Goal: Task Accomplishment & Management: Manage account settings

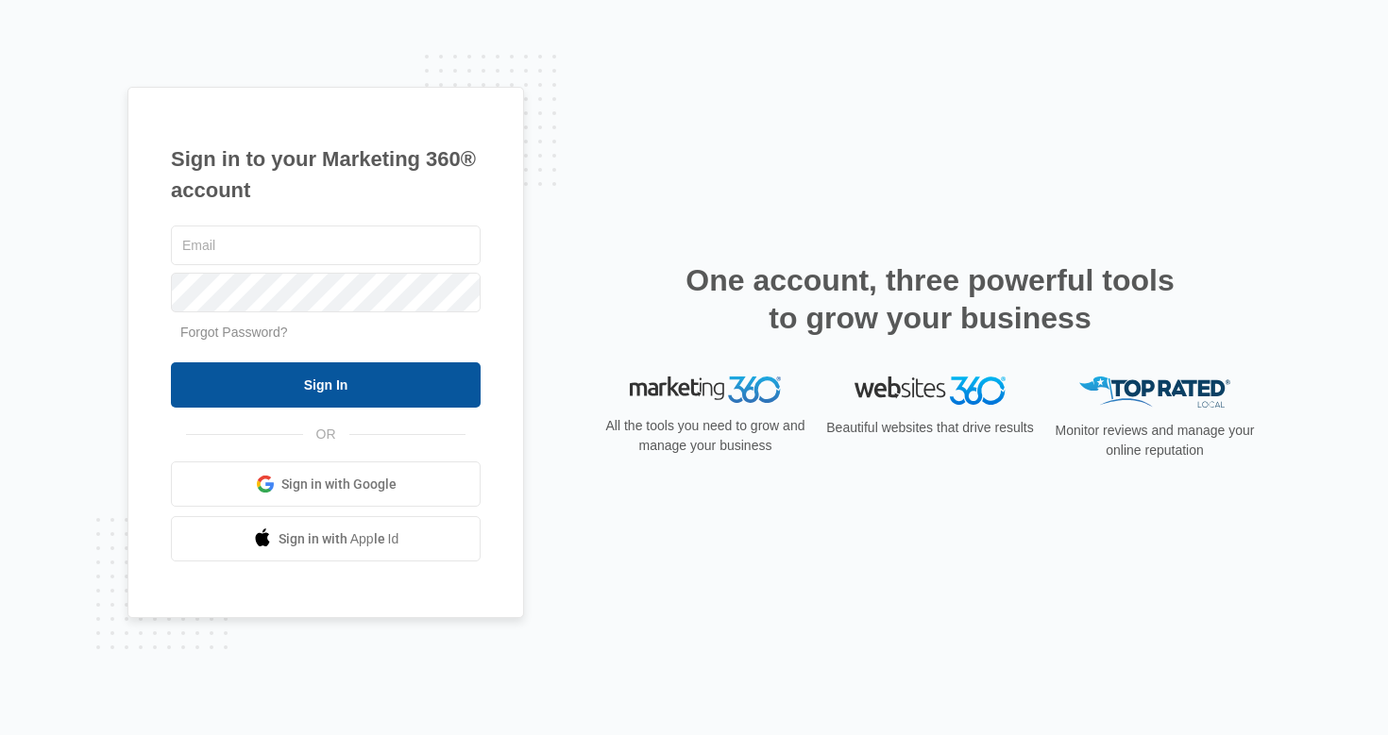
type input "[EMAIL_ADDRESS][DOMAIN_NAME]"
click at [337, 386] on input "Sign In" at bounding box center [326, 384] width 310 height 45
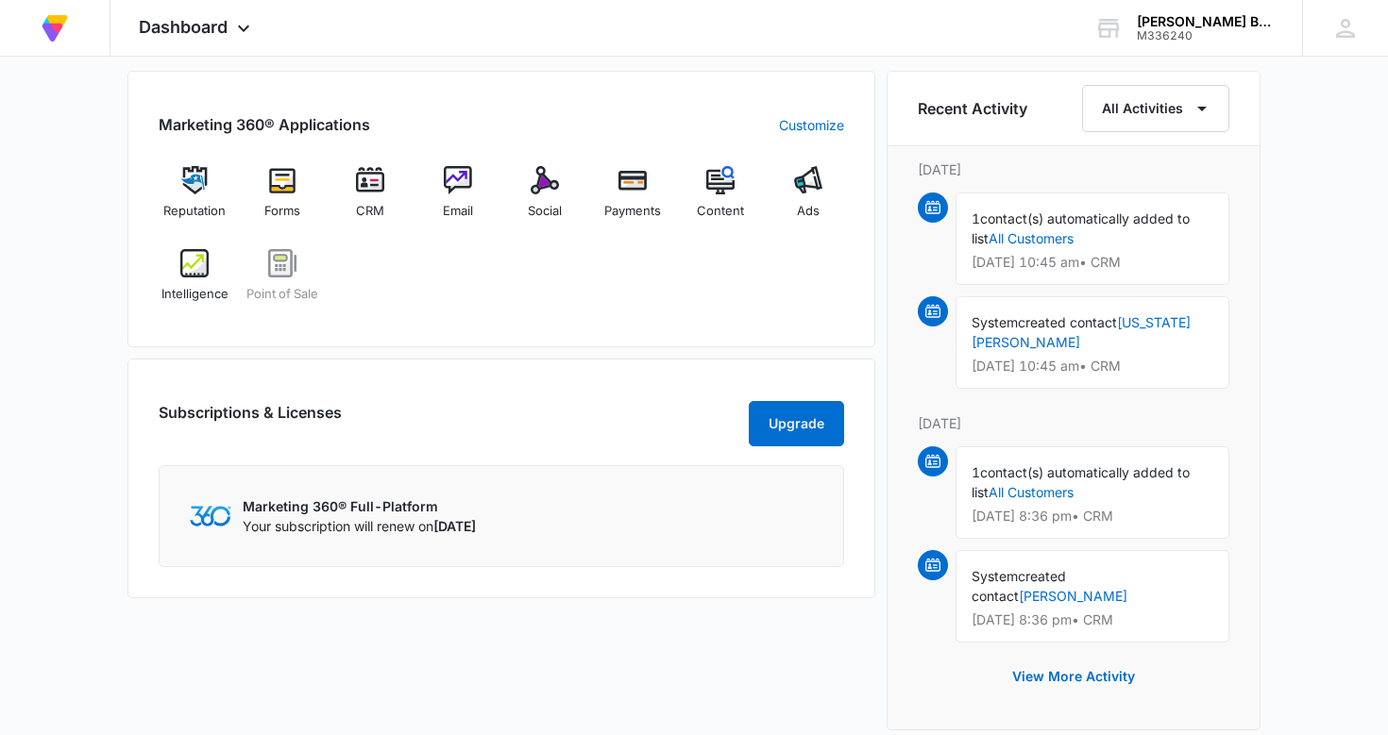
scroll to position [756, 0]
click at [931, 210] on img at bounding box center [932, 208] width 15 height 15
click at [1036, 241] on link "All Customers" at bounding box center [1030, 239] width 85 height 16
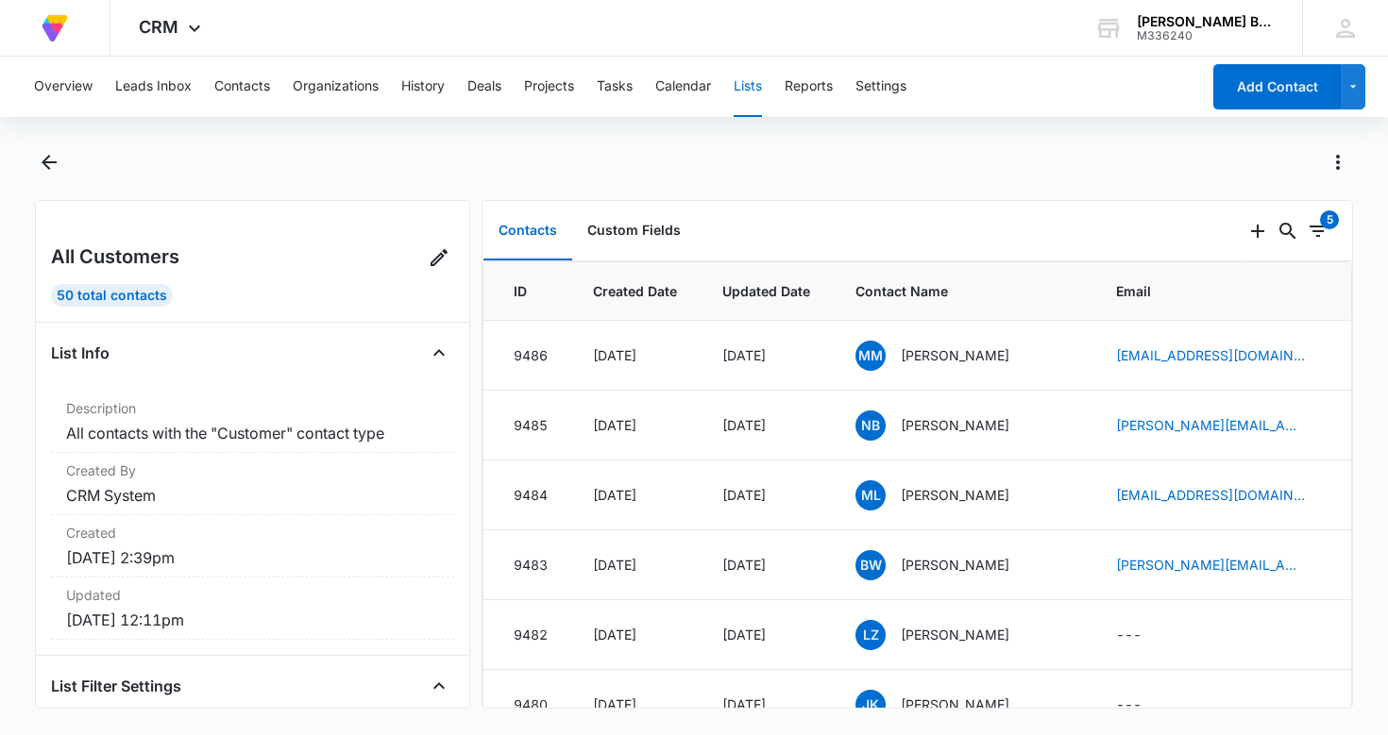
click at [1036, 241] on div "Contacts Custom Fields" at bounding box center [862, 231] width 760 height 60
click at [873, 353] on span "MM" at bounding box center [870, 356] width 30 height 30
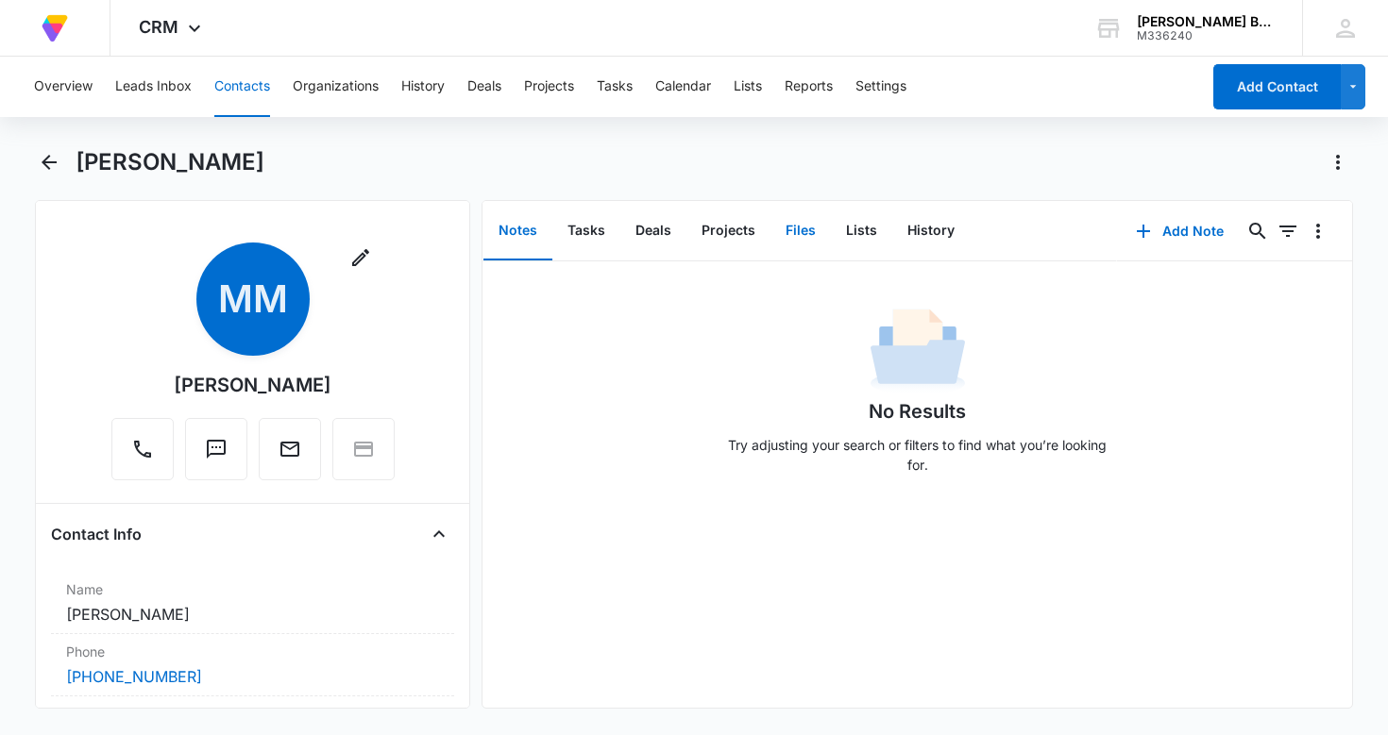
click at [804, 227] on button "Files" at bounding box center [800, 231] width 60 height 59
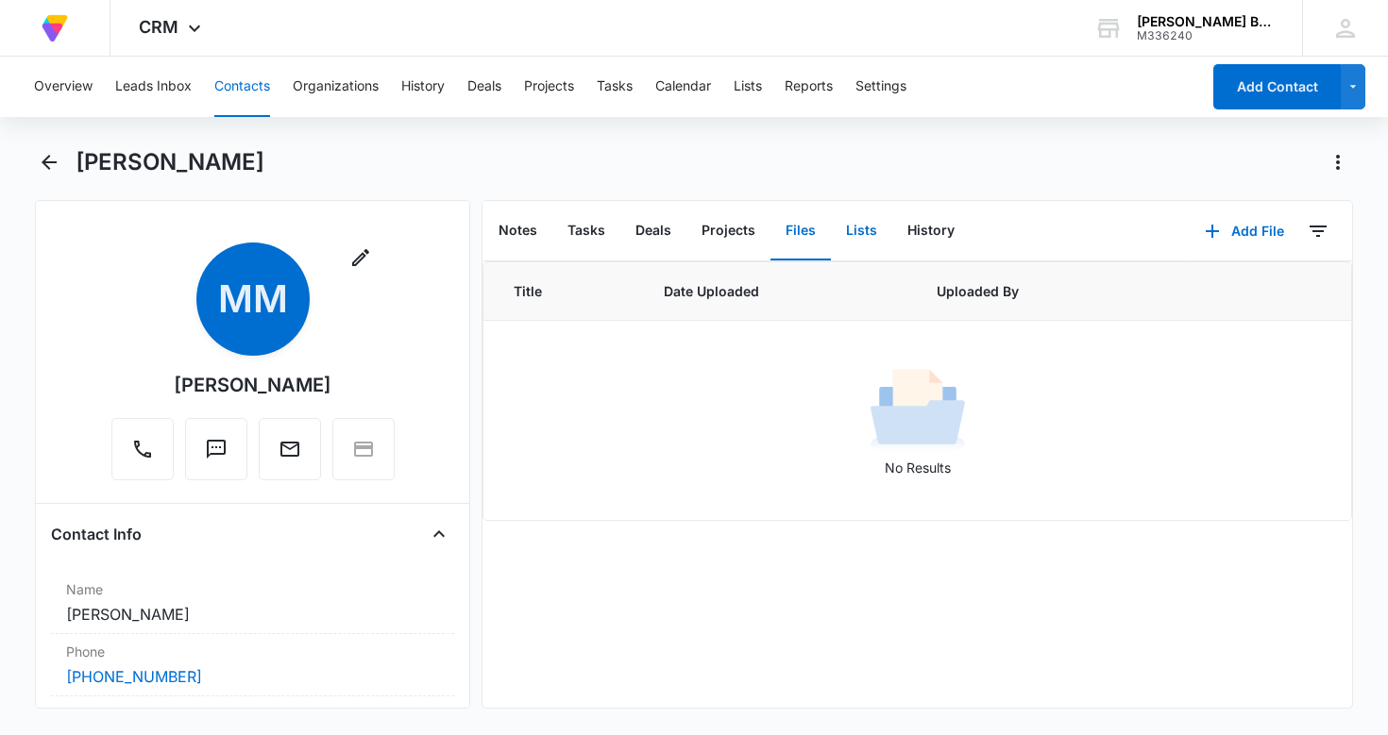
click at [861, 226] on button "Lists" at bounding box center [861, 231] width 61 height 59
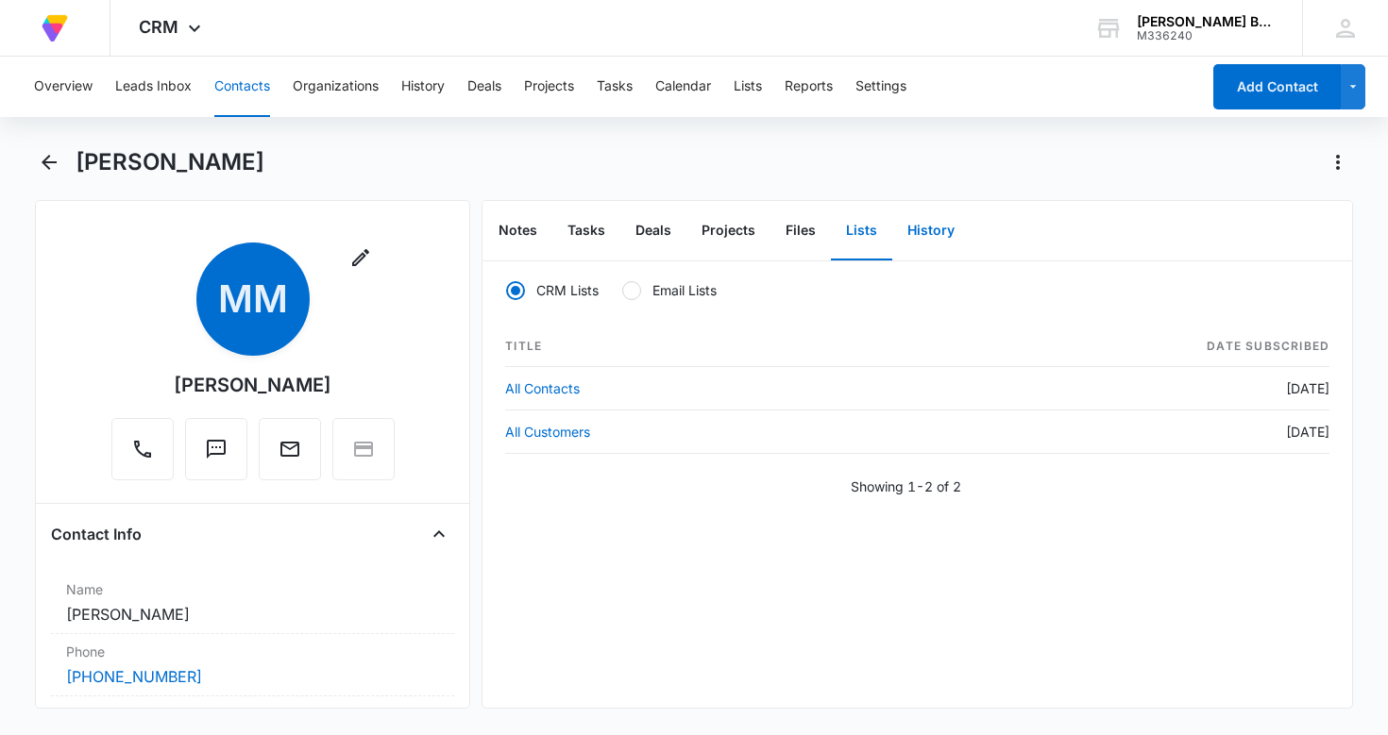
click at [934, 227] on button "History" at bounding box center [930, 231] width 77 height 59
